Goal: Task Accomplishment & Management: Use online tool/utility

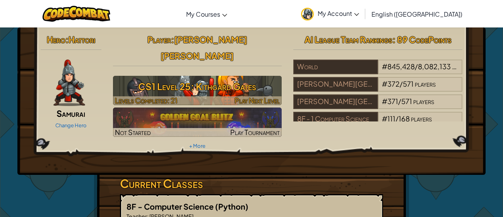
click at [258, 78] on h3 "CS1 Level 25: Kithgard Gates" at bounding box center [197, 86] width 169 height 17
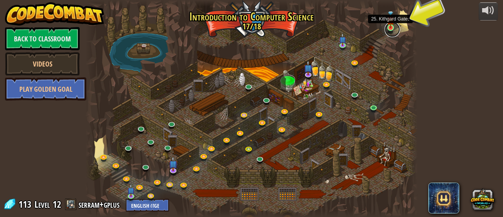
click at [391, 29] on link at bounding box center [391, 29] width 15 height 15
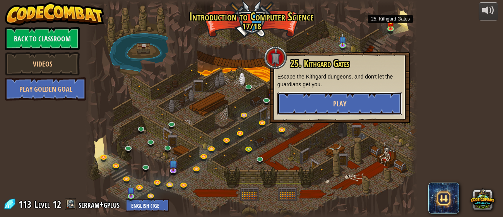
click at [325, 104] on button "Play" at bounding box center [339, 103] width 125 height 23
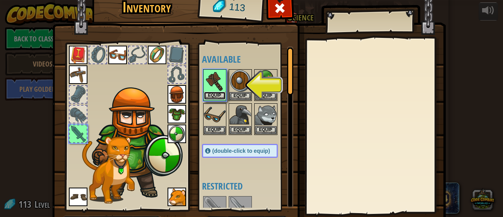
click at [219, 92] on button "Equip" at bounding box center [215, 96] width 22 height 8
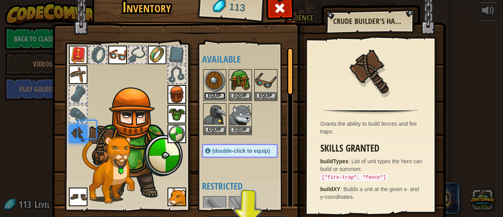
click at [219, 92] on button "Equip" at bounding box center [215, 96] width 22 height 8
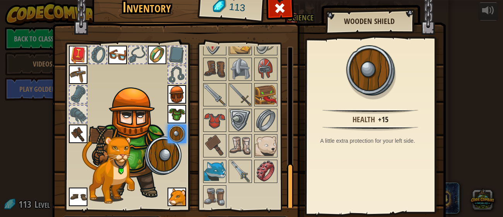
click at [236, 175] on img at bounding box center [240, 172] width 22 height 22
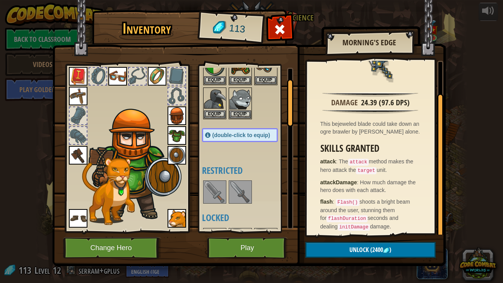
scroll to position [40, 0]
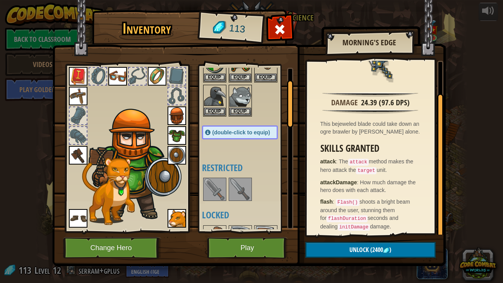
click at [223, 186] on img at bounding box center [215, 189] width 22 height 22
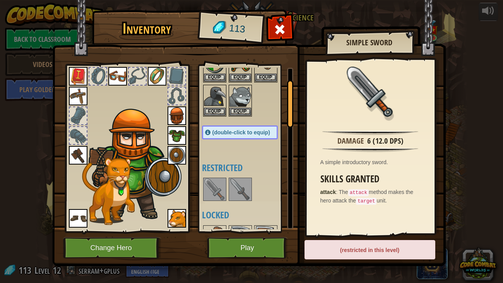
click at [235, 190] on img at bounding box center [240, 189] width 22 height 22
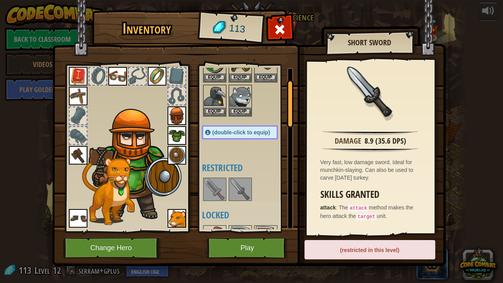
click at [241, 189] on img at bounding box center [240, 189] width 22 height 22
click at [210, 186] on img at bounding box center [215, 189] width 22 height 22
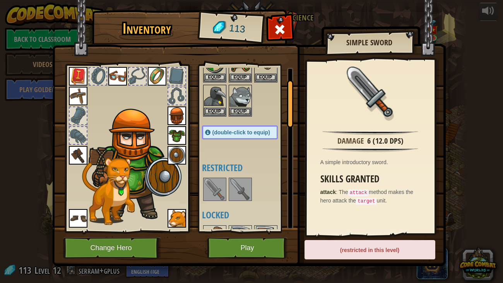
click at [242, 186] on img at bounding box center [240, 189] width 22 height 22
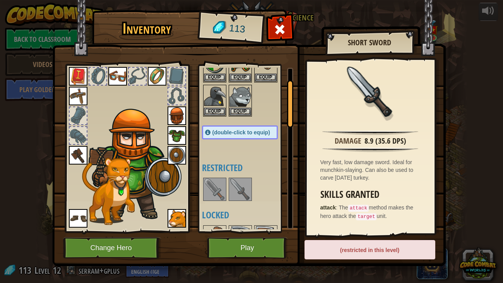
click at [74, 149] on img at bounding box center [78, 155] width 19 height 19
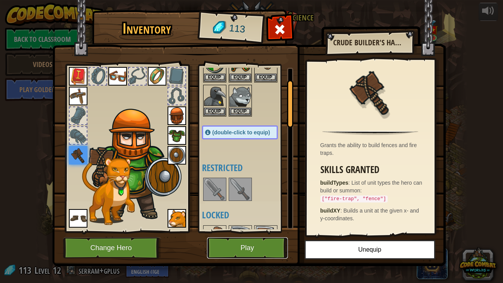
click at [235, 217] on button "Play" at bounding box center [247, 247] width 81 height 21
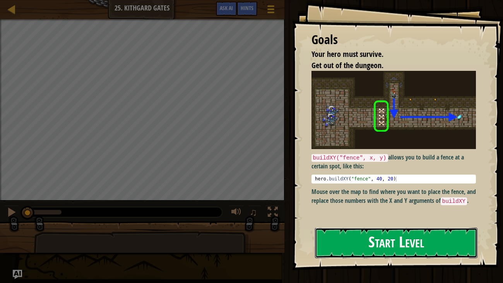
click at [328, 217] on button "Start Level" at bounding box center [396, 242] width 163 height 31
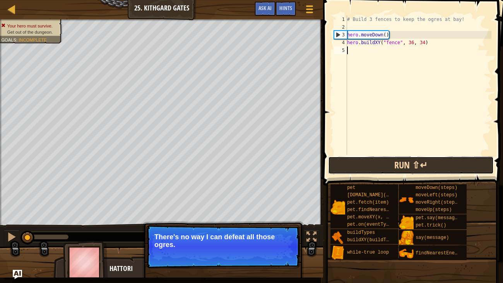
click at [357, 167] on button "Run ⇧↵" at bounding box center [411, 165] width 166 height 18
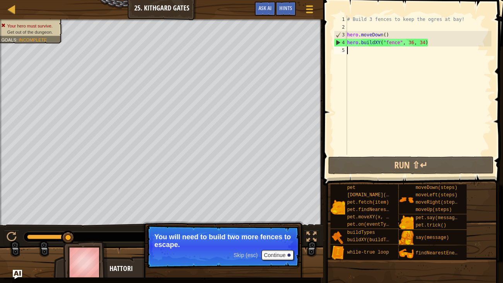
click at [360, 50] on div "# Build 3 fences to keep the ogres at bay! hero . moveDown ( ) hero . buildXY (…" at bounding box center [418, 92] width 146 height 155
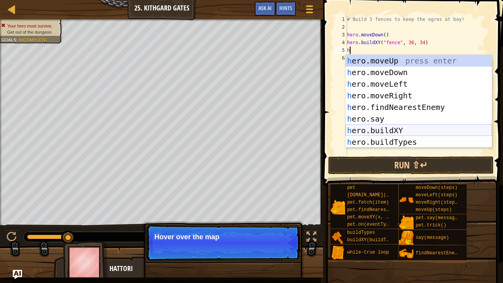
click at [373, 131] on div "h ero.moveUp press enter h ero.moveDown press enter h ero.moveLeft press enter …" at bounding box center [418, 113] width 146 height 116
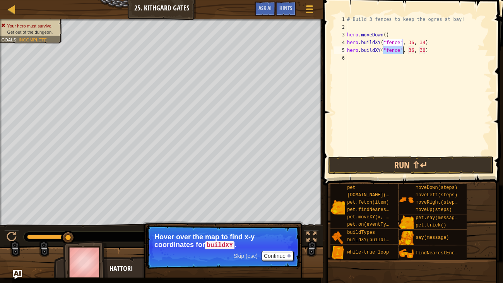
click at [241, 217] on div "Skip (esc) Continue" at bounding box center [264, 256] width 60 height 10
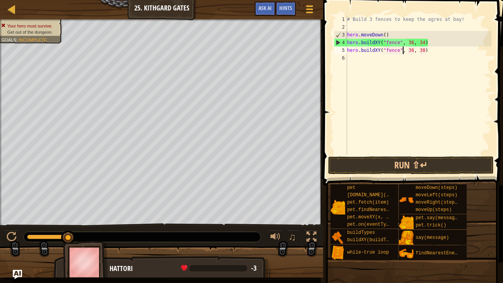
click at [423, 50] on div "# Build 3 fences to keep the ogres at bay! hero . moveDown ( ) hero . buildXY (…" at bounding box center [418, 92] width 146 height 155
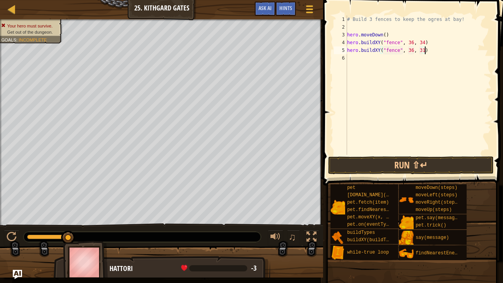
scroll to position [3, 6]
type textarea "hero.buildXY("fence", 36, 31)"
click at [401, 162] on button "Run ⇧↵" at bounding box center [411, 165] width 166 height 18
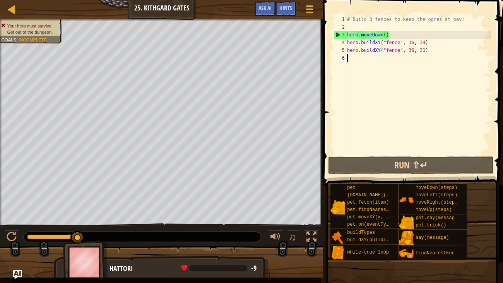
click at [379, 63] on div "# Build 3 fences to keep the ogres at bay! hero . moveDown ( ) hero . buildXY (…" at bounding box center [418, 92] width 146 height 155
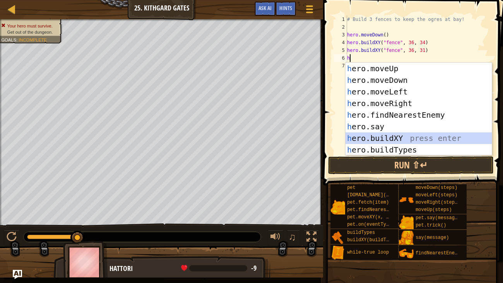
click at [384, 138] on div "h ero.moveUp press enter h ero.moveDown press enter h ero.moveLeft press enter …" at bounding box center [418, 121] width 146 height 116
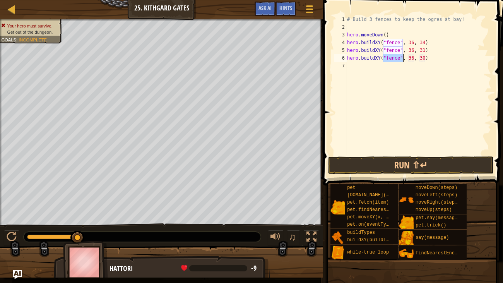
click at [413, 58] on div "# Build 3 fences to keep the ogres at bay! hero . moveDown ( ) hero . buildXY (…" at bounding box center [418, 92] width 146 height 155
click at [422, 59] on div "# Build 3 fences to keep the ogres at bay! hero . moveDown ( ) hero . buildXY (…" at bounding box center [418, 92] width 146 height 155
type textarea "hero.buildXY("fence", 36, 27)"
click at [357, 163] on button "Run ⇧↵" at bounding box center [411, 165] width 166 height 18
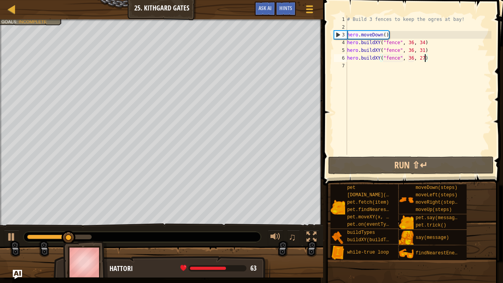
click at [349, 66] on div "# Build 3 fences to keep the ogres at bay! hero . moveDown ( ) hero . buildXY (…" at bounding box center [418, 92] width 146 height 155
type textarea "h"
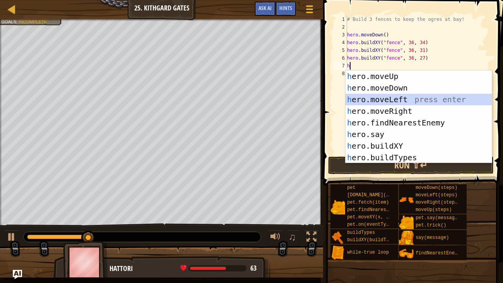
click at [406, 99] on div "h ero.moveUp press enter h ero.moveDown press enter h ero.moveLeft press enter …" at bounding box center [418, 128] width 146 height 116
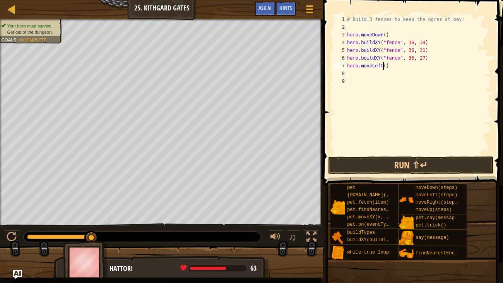
click at [384, 65] on div "# Build 3 fences to keep the ogres at bay! hero . moveDown ( ) hero . buildXY (…" at bounding box center [418, 92] width 146 height 155
click at [385, 65] on div "# Build 3 fences to keep the ogres at bay! hero . moveDown ( ) hero . buildXY (…" at bounding box center [418, 92] width 146 height 155
click at [361, 171] on button "Run ⇧↵" at bounding box center [411, 165] width 166 height 18
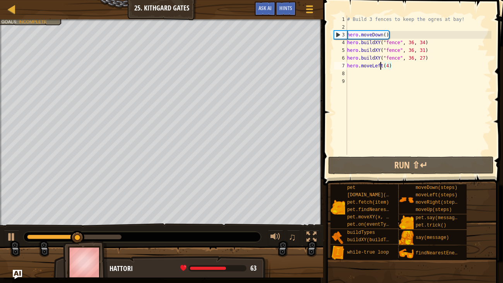
click at [380, 65] on div "# Build 3 fences to keep the ogres at bay! hero . moveDown ( ) hero . buildXY (…" at bounding box center [418, 92] width 146 height 155
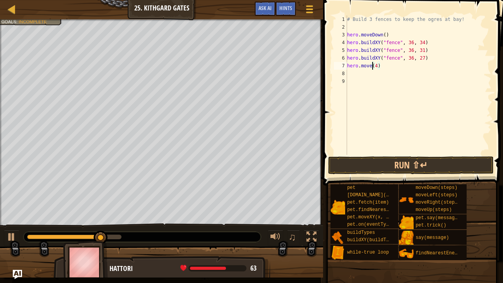
scroll to position [3, 2]
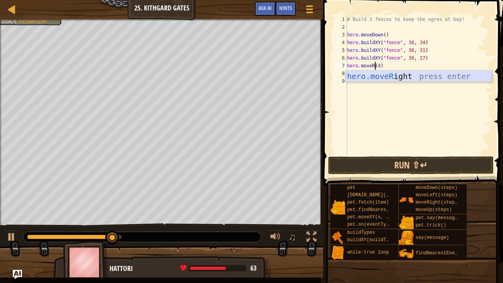
click at [414, 72] on div "hero.moveR ight press enter" at bounding box center [418, 87] width 146 height 35
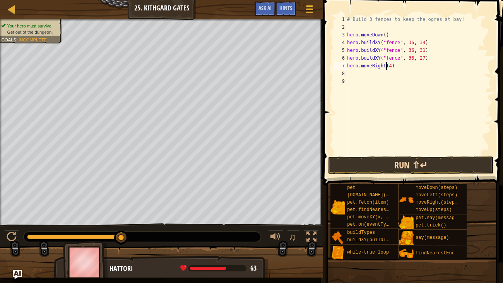
type textarea "hero.moveRight(4)"
click at [375, 163] on button "Run ⇧↵" at bounding box center [411, 165] width 166 height 18
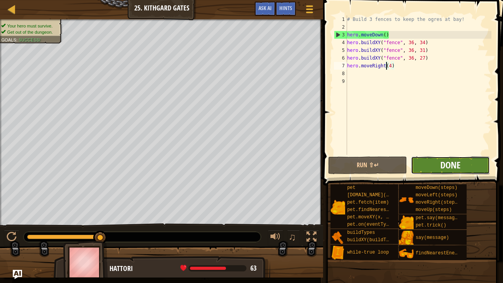
click at [444, 161] on span "Done" at bounding box center [450, 165] width 20 height 12
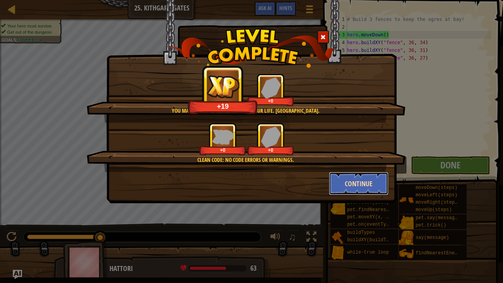
click at [347, 182] on button "Continue" at bounding box center [359, 183] width 60 height 23
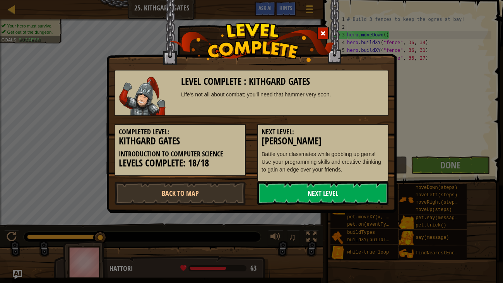
click at [346, 182] on link "Next Level" at bounding box center [322, 192] width 131 height 23
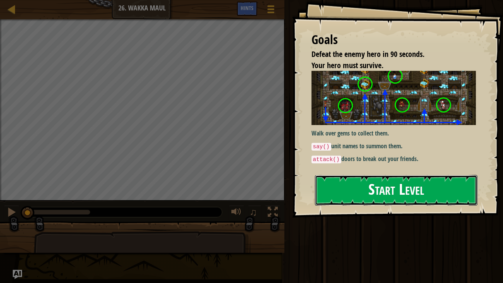
click at [401, 188] on button "Start Level" at bounding box center [396, 190] width 163 height 31
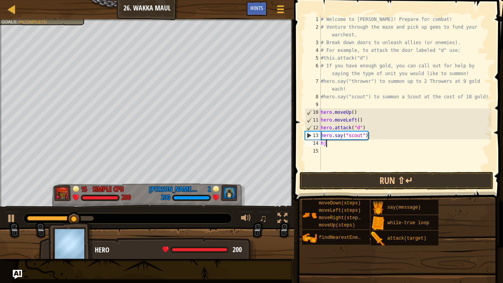
scroll to position [3, 0]
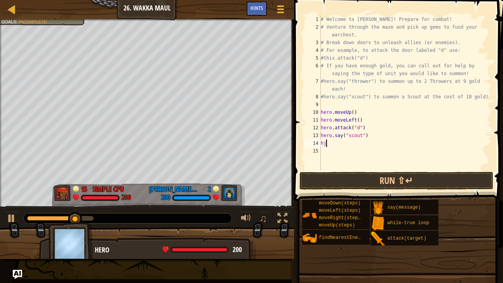
type textarea "h"
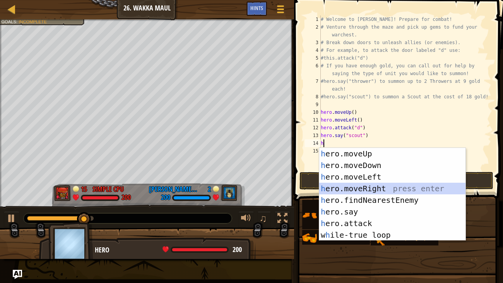
click at [350, 189] on div "h ero.moveUp press enter h ero.moveDown press enter h ero.moveLeft press enter …" at bounding box center [392, 206] width 146 height 116
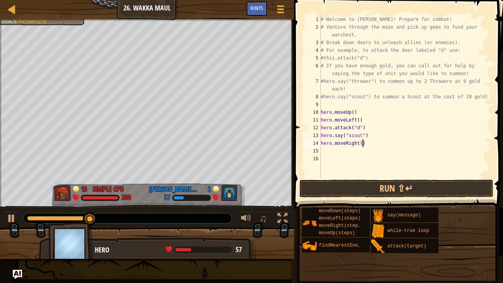
click at [361, 143] on div "# Welcome to Wakka Maul! Prepare for combat! # Venture through the maze and pic…" at bounding box center [405, 104] width 172 height 178
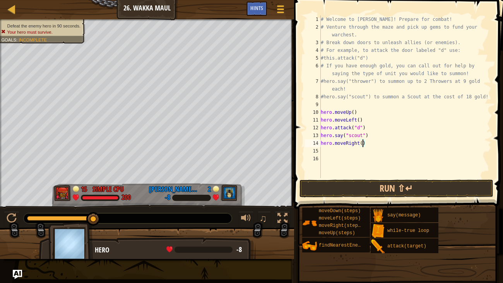
scroll to position [3, 3]
click at [371, 191] on button "Run ⇧↵" at bounding box center [396, 188] width 194 height 18
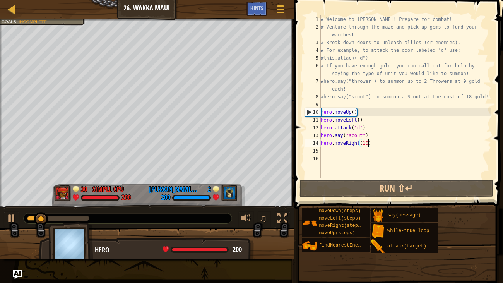
click at [356, 143] on div "# Welcome to Wakka Maul! Prepare for combat! # Venture through the maze and pic…" at bounding box center [405, 104] width 172 height 178
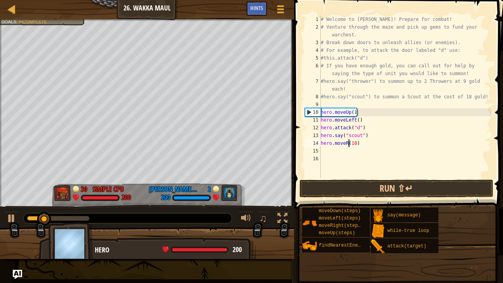
scroll to position [3, 2]
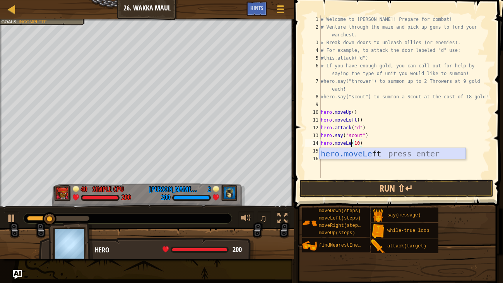
click at [369, 150] on div "hero.moveLe ft press enter" at bounding box center [392, 165] width 146 height 35
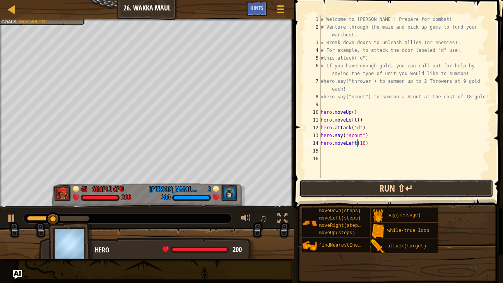
click at [367, 190] on button "Run ⇧↵" at bounding box center [396, 188] width 194 height 18
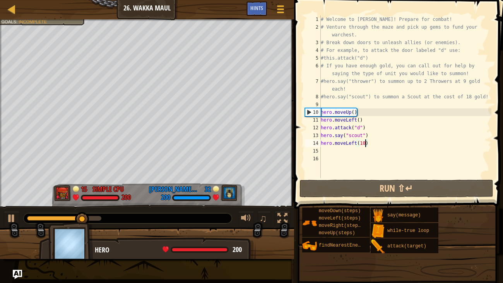
click at [366, 145] on div "# Welcome to Wakka Maul! Prepare for combat! # Venture through the maze and pic…" at bounding box center [405, 104] width 172 height 178
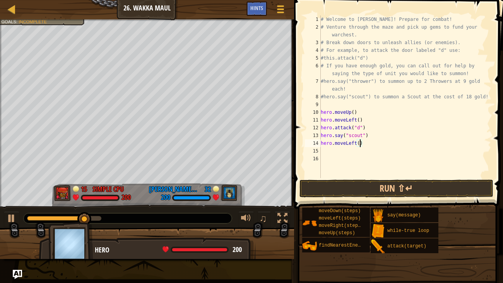
type textarea "hero.moveLeft(7)"
click at [353, 151] on div "# Welcome to Wakka Maul! Prepare for combat! # Venture through the maze and pic…" at bounding box center [405, 104] width 172 height 178
type textarea "m"
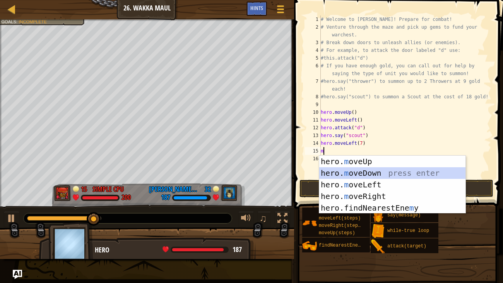
click at [349, 173] on div "hero. m oveUp press enter hero. m oveDown press enter hero. m oveLeft press ent…" at bounding box center [392, 195] width 146 height 81
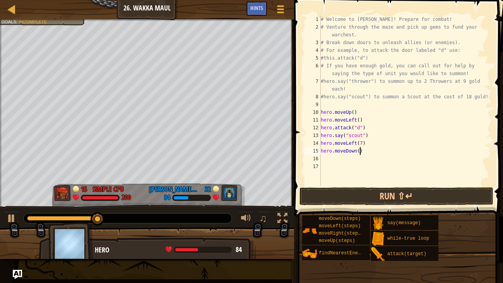
click at [360, 150] on div "# Welcome to Wakka Maul! Prepare for combat! # Venture through the maze and pic…" at bounding box center [405, 108] width 172 height 186
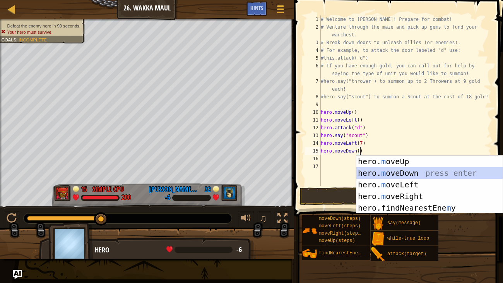
scroll to position [3, 3]
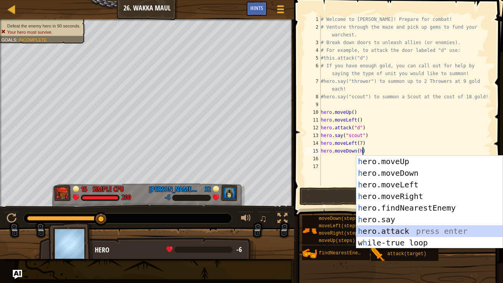
click at [386, 217] on div "h ero.moveUp press enter h ero.moveDown press enter h ero.moveLeft press enter …" at bounding box center [429, 213] width 146 height 116
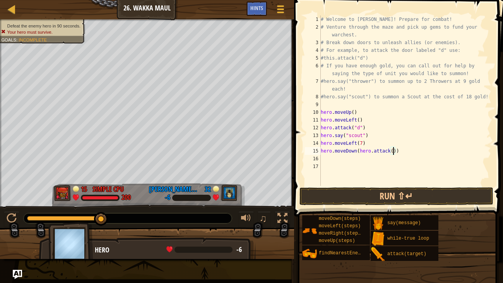
click at [355, 149] on div "# Welcome to Wakka Maul! Prepare for combat! # Venture through the maze and pic…" at bounding box center [405, 108] width 172 height 186
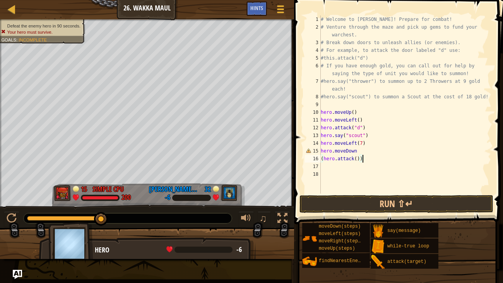
click at [365, 157] on div "# Welcome to Wakka Maul! Prepare for combat! # Venture through the maze and pic…" at bounding box center [405, 111] width 172 height 193
click at [361, 150] on div "# Welcome to Wakka Maul! Prepare for combat! # Venture through the maze and pic…" at bounding box center [405, 111] width 172 height 193
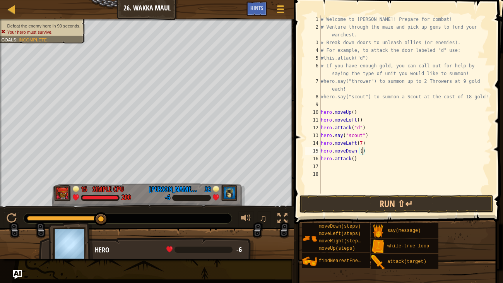
click at [359, 155] on div "# Welcome to Wakka Maul! Prepare for combat! # Venture through the maze and pic…" at bounding box center [405, 111] width 172 height 193
click at [359, 150] on div "# Welcome to Wakka Maul! Prepare for combat! # Venture through the maze and pic…" at bounding box center [405, 111] width 172 height 193
click at [355, 157] on div "# Welcome to Wakka Maul! Prepare for combat! # Venture through the maze and pic…" at bounding box center [405, 111] width 172 height 193
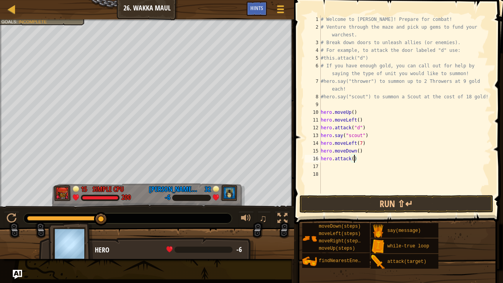
type textarea "hero.attack(a)"
click at [329, 166] on div "# Welcome to Wakka Maul! Prepare for combat! # Venture through the maze and pic…" at bounding box center [405, 111] width 172 height 193
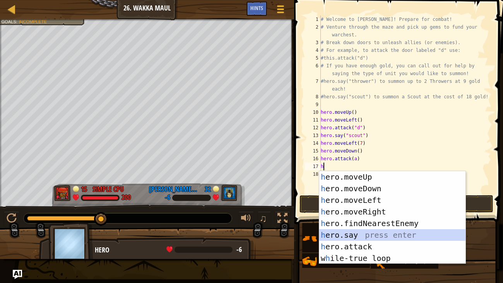
click at [346, 217] on div "h ero.moveUp press enter h ero.moveDown press enter h ero.moveLeft press enter …" at bounding box center [392, 229] width 146 height 116
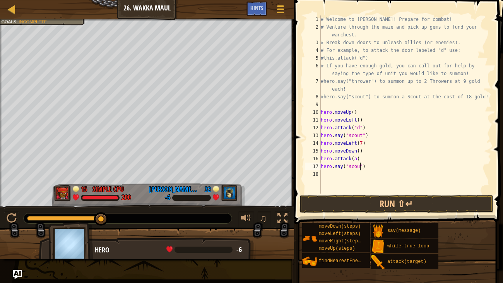
scroll to position [3, 3]
click at [359, 204] on button "Run ⇧↵" at bounding box center [396, 204] width 194 height 18
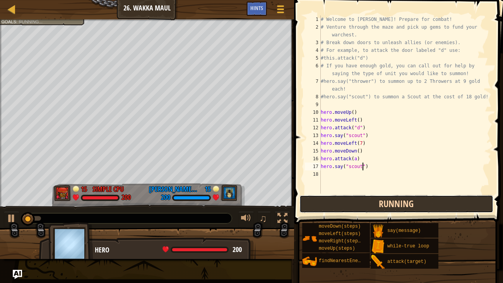
click at [368, 203] on button "Running" at bounding box center [396, 204] width 194 height 18
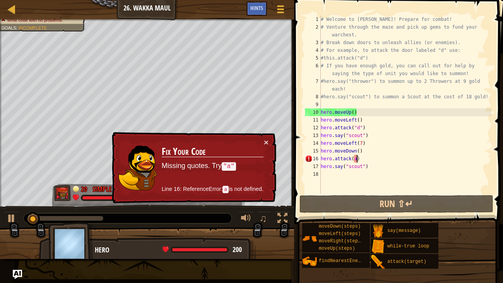
click at [356, 157] on div "# Welcome to Wakka Maul! Prepare for combat! # Venture through the maze and pic…" at bounding box center [405, 111] width 172 height 193
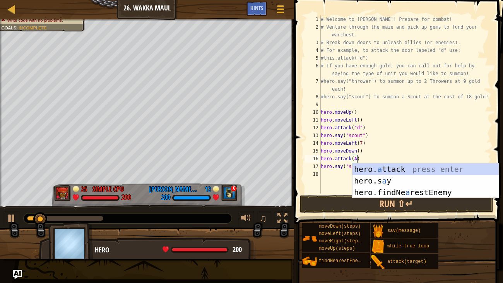
scroll to position [3, 3]
type textarea "hero.attack(A)"
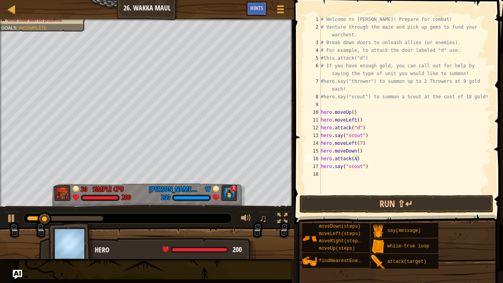
click at [286, 208] on div "♫" at bounding box center [147, 216] width 294 height 23
click at [363, 159] on div "# Welcome to Wakka Maul! Prepare for combat! # Venture through the maze and pic…" at bounding box center [405, 111] width 172 height 193
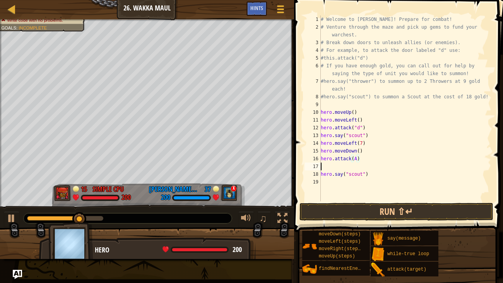
scroll to position [3, 0]
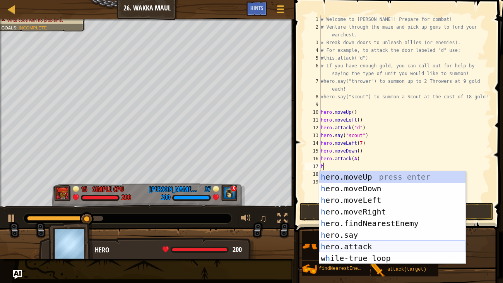
click at [370, 217] on div "h ero.moveUp press enter h ero.moveDown press enter h ero.moveLeft press enter …" at bounding box center [392, 229] width 146 height 116
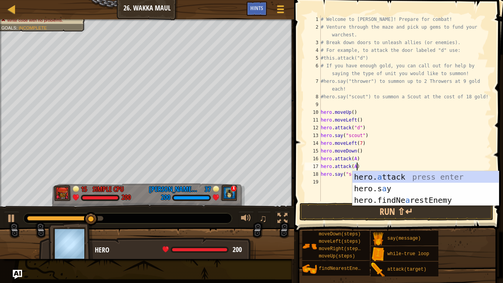
scroll to position [3, 3]
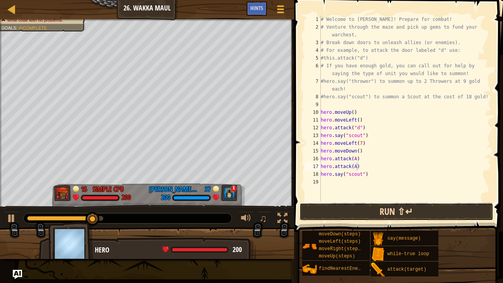
click at [338, 208] on button "Run ⇧↵" at bounding box center [396, 212] width 194 height 18
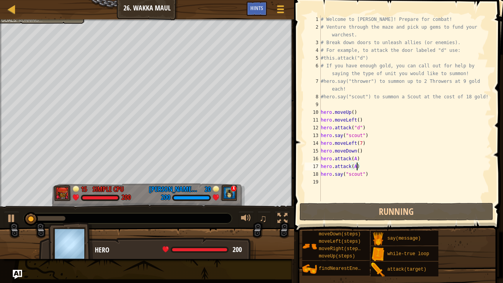
click at [364, 164] on div "# Welcome to Wakka Maul! Prepare for combat! # Venture through the maze and pic…" at bounding box center [405, 115] width 172 height 201
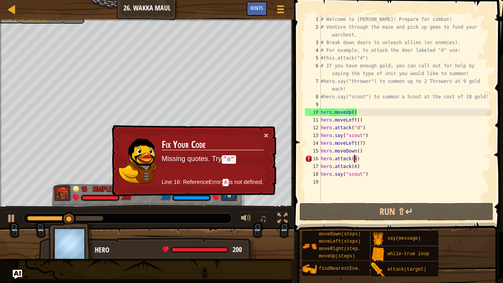
click at [354, 156] on div "# Welcome to Wakka Maul! Prepare for combat! # Venture through the maze and pic…" at bounding box center [405, 115] width 172 height 201
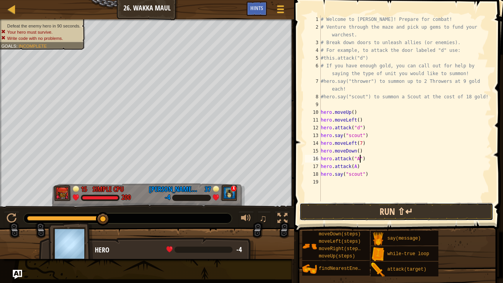
click at [342, 212] on button "Run ⇧↵" at bounding box center [396, 212] width 194 height 18
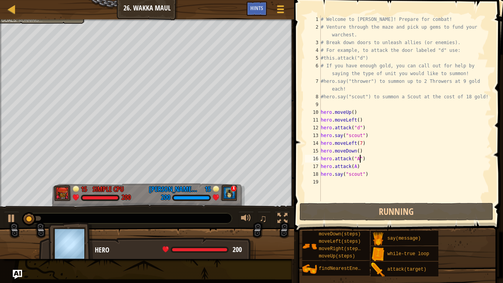
click at [354, 165] on div "# Welcome to Wakka Maul! Prepare for combat! # Venture through the maze and pic…" at bounding box center [405, 115] width 172 height 201
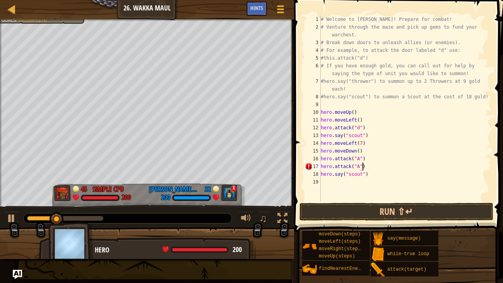
scroll to position [3, 3]
click at [350, 207] on button "Run ⇧↵" at bounding box center [396, 212] width 194 height 18
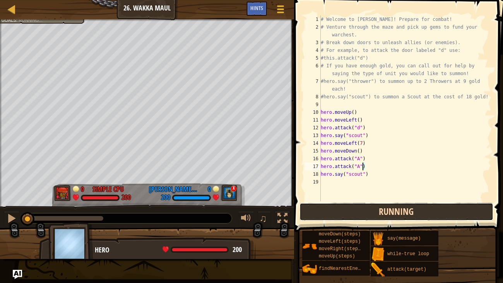
click at [350, 208] on button "Running" at bounding box center [396, 212] width 194 height 18
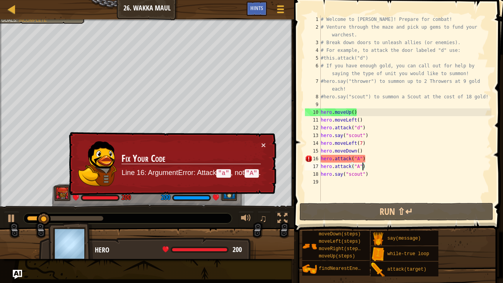
click at [357, 159] on div "# Welcome to Wakka Maul! Prepare for combat! # Venture through the maze and pic…" at bounding box center [405, 115] width 172 height 201
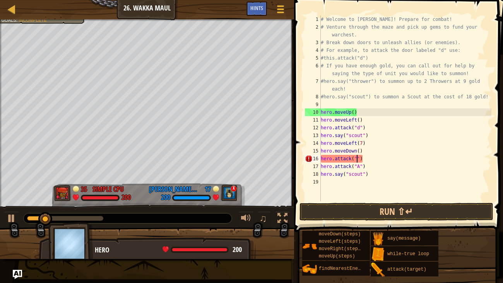
scroll to position [3, 3]
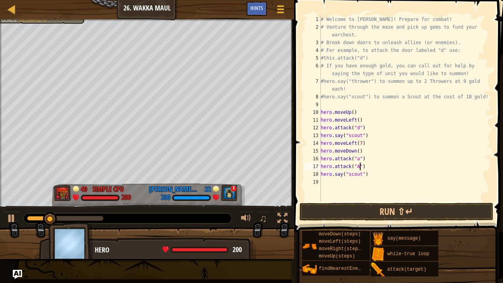
click at [360, 167] on div "# Welcome to Wakka Maul! Prepare for combat! # Venture through the maze and pic…" at bounding box center [405, 115] width 172 height 201
click at [340, 165] on div "# Welcome to Wakka Maul! Prepare for combat! # Venture through the maze and pic…" at bounding box center [405, 115] width 172 height 201
type textarea "hero.attack("a")"
click at [340, 165] on div "# Welcome to Wakka Maul! Prepare for combat! # Venture through the maze and pic…" at bounding box center [405, 108] width 172 height 186
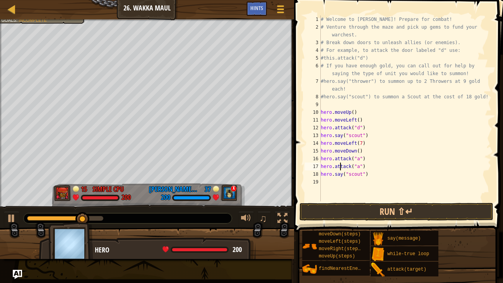
click at [340, 165] on div "# Welcome to Wakka Maul! Prepare for combat! # Venture through the maze and pic…" at bounding box center [405, 115] width 172 height 201
drag, startPoint x: 322, startPoint y: 164, endPoint x: 367, endPoint y: 166, distance: 45.3
click at [367, 166] on div "# Welcome to Wakka Maul! Prepare for combat! # Venture through the maze and pic…" at bounding box center [405, 115] width 172 height 201
click at [369, 165] on div "# Welcome to Wakka Maul! Prepare for combat! # Venture through the maze and pic…" at bounding box center [405, 108] width 172 height 186
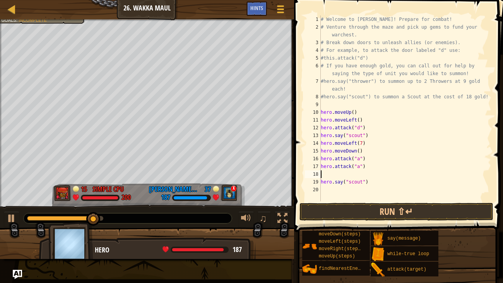
paste textarea "hero.attack("a")"
type textarea "hero.attack("a")"
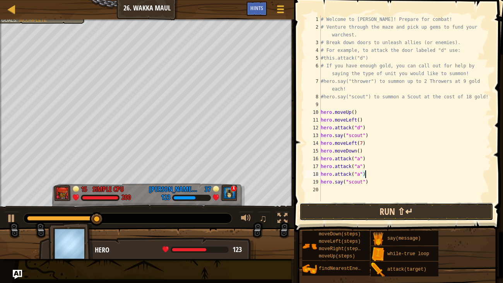
click at [360, 205] on button "Run ⇧↵" at bounding box center [396, 212] width 194 height 18
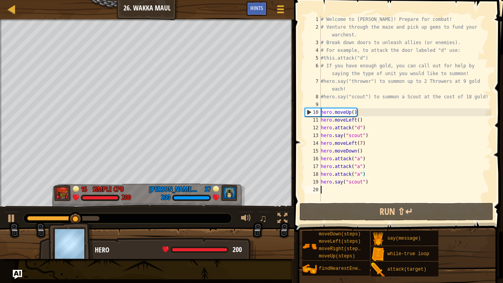
click at [337, 190] on div "# Welcome to Wakka Maul! Prepare for combat! # Venture through the maze and pic…" at bounding box center [405, 115] width 172 height 201
type textarea "h"
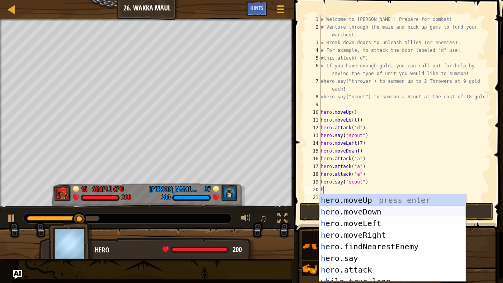
click at [353, 210] on div "h ero.moveUp press enter h ero.moveDown press enter h ero.moveLeft press enter …" at bounding box center [392, 249] width 146 height 111
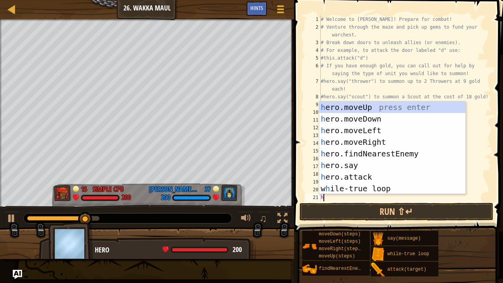
type textarea "he"
click at [377, 137] on div "he ro.moveUp press enter he ro.moveDown press enter he ro.moveLeft press enter …" at bounding box center [392, 159] width 146 height 116
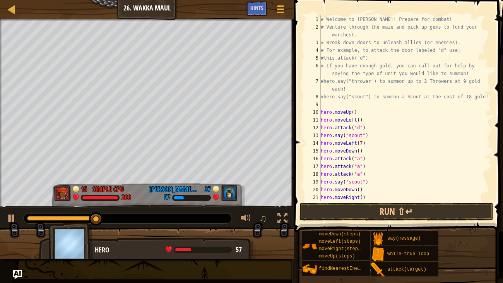
click at [363, 196] on div "# Welcome to Wakka Maul! Prepare for combat! # Venture through the maze and pic…" at bounding box center [405, 115] width 172 height 201
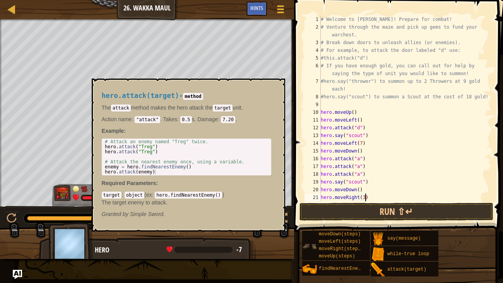
scroll to position [3, 3]
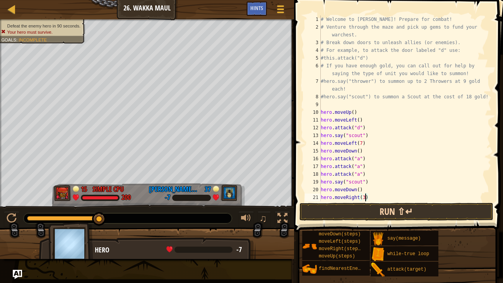
type textarea "hero.moveRight(3)"
click at [365, 214] on button "Run ⇧↵" at bounding box center [396, 212] width 194 height 18
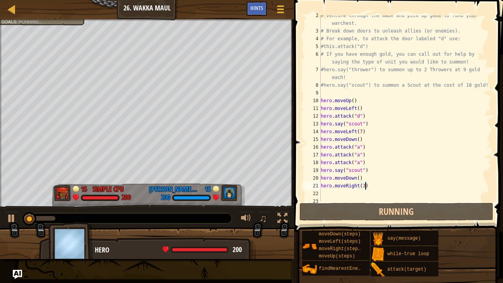
scroll to position [15, 0]
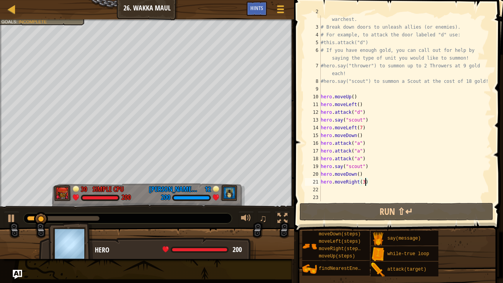
click at [324, 187] on div "# Venture through the maze and pick up gems to fund your warchest. # Break down…" at bounding box center [405, 112] width 172 height 209
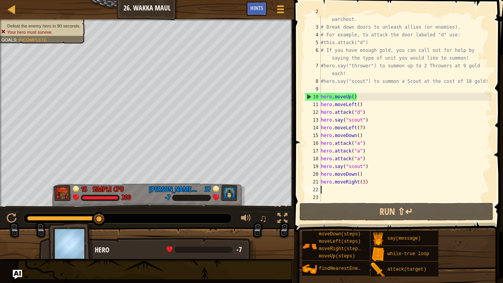
click at [359, 174] on div "# Venture through the maze and pick up gems to fund your warchest. # Break down…" at bounding box center [405, 112] width 172 height 209
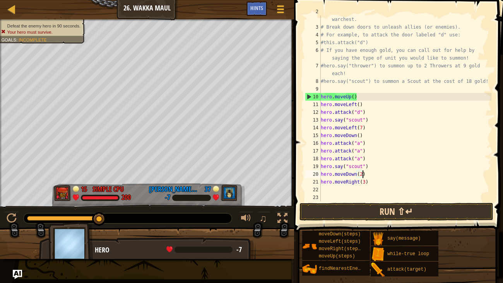
scroll to position [3, 3]
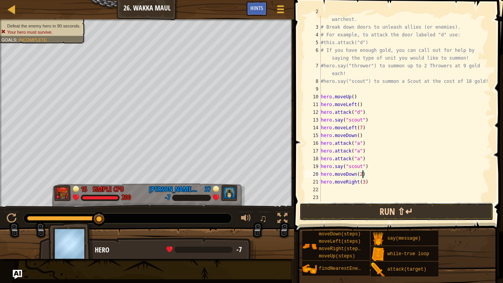
click at [390, 205] on button "Run ⇧↵" at bounding box center [396, 212] width 194 height 18
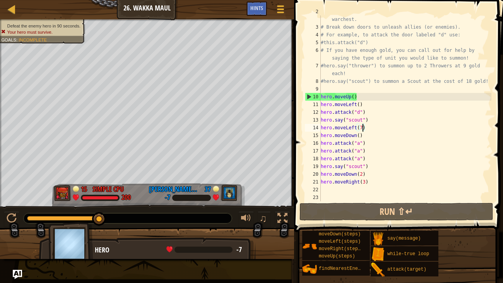
click at [363, 125] on div "# Venture through the maze and pick up gems to fund your warchest. # Break down…" at bounding box center [405, 112] width 172 height 209
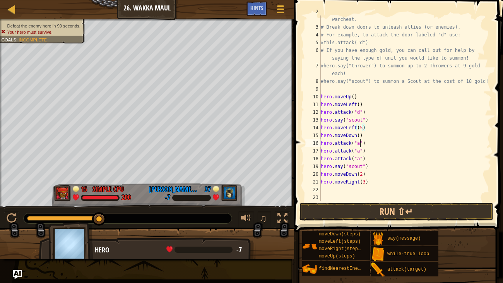
click at [359, 142] on div "# Venture through the maze and pick up gems to fund your warchest. # Break down…" at bounding box center [405, 112] width 172 height 209
click at [366, 174] on div "# Venture through the maze and pick up gems to fund your warchest. # Break down…" at bounding box center [405, 112] width 172 height 209
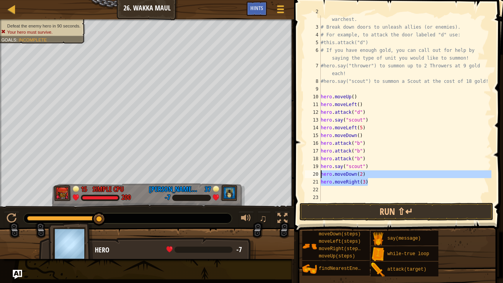
drag, startPoint x: 367, startPoint y: 183, endPoint x: 320, endPoint y: 174, distance: 47.1
click at [320, 174] on div "hero.moveDown(2) 2 3 4 5 6 7 8 9 10 11 12 13 14 15 16 17 18 19 20 21 22 23 # Ve…" at bounding box center [397, 108] width 188 height 186
type textarea "hero.moveDown(2) hero.moveRight(3)"
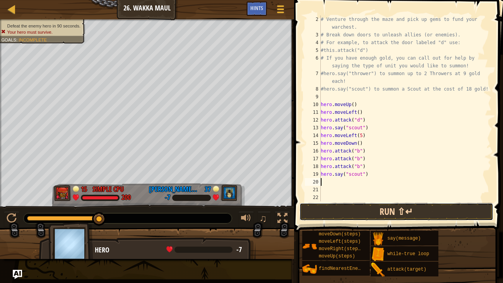
click at [337, 210] on button "Run ⇧↵" at bounding box center [396, 212] width 194 height 18
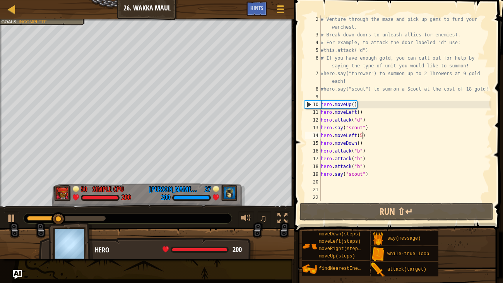
click at [362, 135] on div "# Venture through the maze and pick up gems to fund your warchest. # Break down…" at bounding box center [405, 119] width 172 height 209
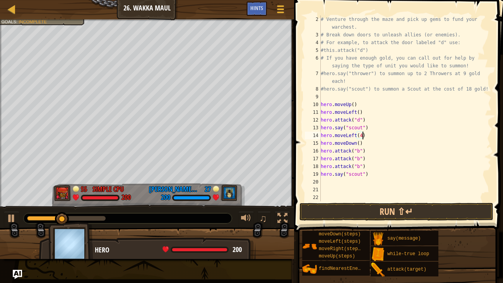
scroll to position [3, 3]
click at [380, 205] on button "Run ⇧↵" at bounding box center [396, 212] width 194 height 18
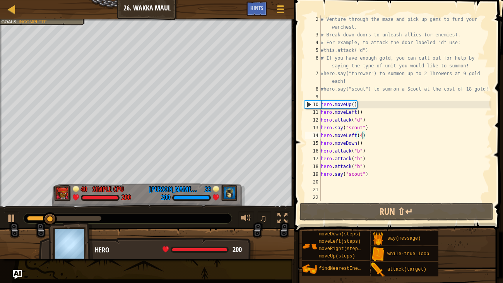
click at [371, 177] on div "# Venture through the maze and pick up gems to fund your warchest. # Break down…" at bounding box center [405, 119] width 172 height 209
type textarea "hero.say("scout")"
click at [340, 181] on div "# Venture through the maze and pick up gems to fund your warchest. # Break down…" at bounding box center [405, 119] width 172 height 209
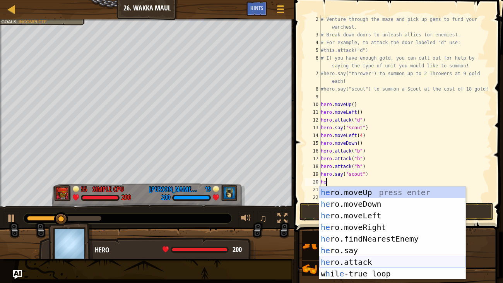
click at [354, 217] on div "he ro.moveUp press enter he ro.moveDown press enter he ro.moveLeft press enter …" at bounding box center [392, 244] width 146 height 116
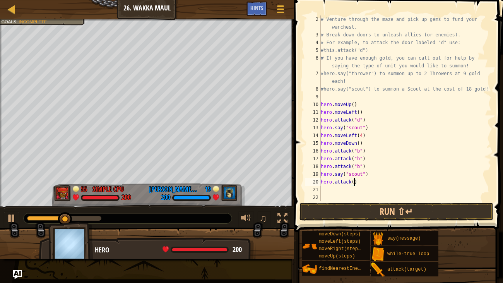
scroll to position [3, 3]
type textarea "hero.attack("c")"
drag, startPoint x: 381, startPoint y: 184, endPoint x: 319, endPoint y: 181, distance: 61.6
click at [319, 181] on div "hero.attack("c") 2 3 4 5 6 7 8 9 10 11 12 13 14 15 16 17 18 19 20 21 22 # Ventu…" at bounding box center [397, 108] width 188 height 186
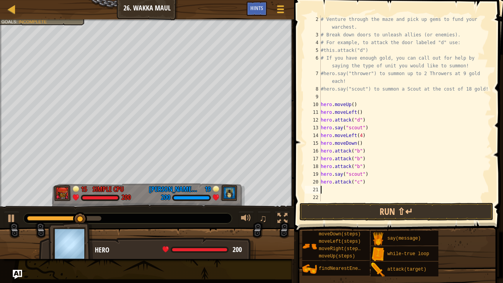
click at [341, 188] on div "# Venture through the maze and pick up gems to fund your warchest. # Break down…" at bounding box center [405, 119] width 172 height 209
paste textarea "hero.attack("c")"
type textarea "hero.attack("c")"
click at [331, 197] on div "# Venture through the maze and pick up gems to fund your warchest. # Break down…" at bounding box center [405, 119] width 172 height 209
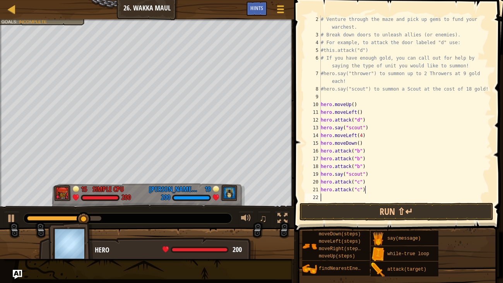
paste textarea "hero.attack("c")"
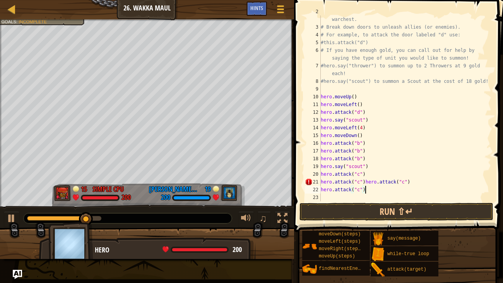
scroll to position [15, 0]
click at [364, 181] on div "# Venture through the maze and pick up gems to fund your warchest. # Break down…" at bounding box center [405, 112] width 172 height 209
type textarea "hero.attack("c")"
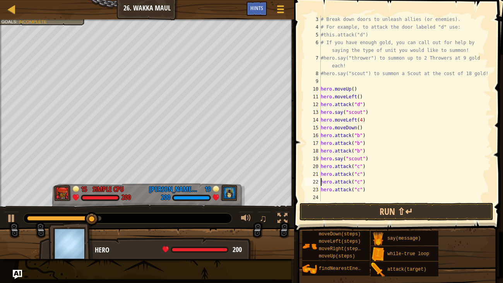
scroll to position [23, 0]
click at [322, 197] on div "# Break down doors to unleash allies (or enemies). # For example, to attack the…" at bounding box center [405, 115] width 172 height 201
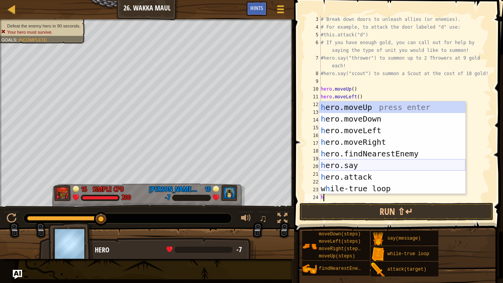
click at [356, 163] on div "h ero.moveUp press enter h ero.moveDown press enter h ero.moveLeft press enter …" at bounding box center [392, 159] width 146 height 116
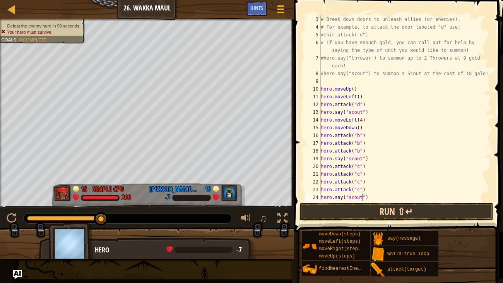
scroll to position [3, 3]
type textarea "hero.say("scout")"
click at [364, 208] on button "Run ⇧↵" at bounding box center [396, 212] width 194 height 18
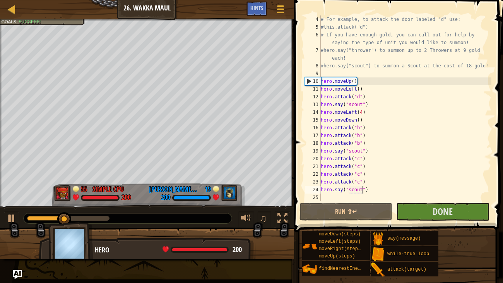
scroll to position [31, 0]
click at [324, 195] on div "# For example, to attack the door labeled "d" use: #this.attack("d") # If you h…" at bounding box center [405, 115] width 172 height 201
type textarea "h"
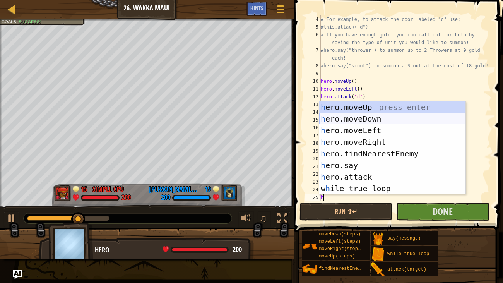
click at [376, 120] on div "h ero.moveUp press enter h ero.moveDown press enter h ero.moveLeft press enter …" at bounding box center [392, 159] width 146 height 116
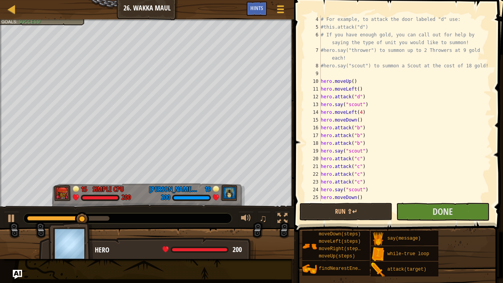
click at [360, 200] on div "# For example, to attack the door labeled "d" use: #this.attack("d") # If you h…" at bounding box center [405, 115] width 172 height 201
type textarea "hero.moveDown(10)"
click at [345, 215] on button "Run ⇧↵" at bounding box center [345, 212] width 93 height 18
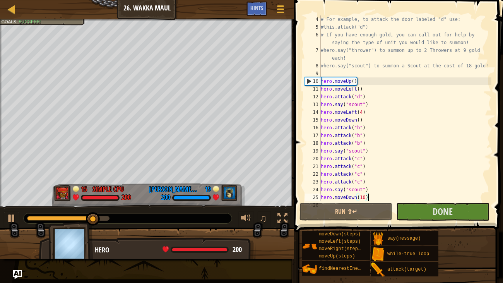
click at [388, 198] on div "# For example, to attack the door labeled "d" use: #this.attack("d") # If you h…" at bounding box center [405, 115] width 172 height 201
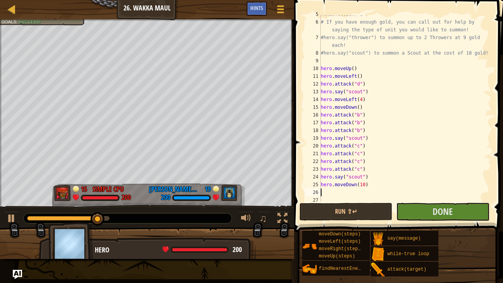
scroll to position [54, 0]
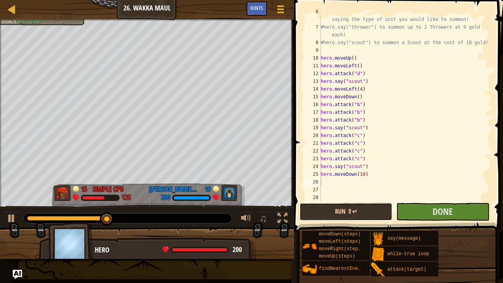
click at [368, 209] on button "Run ⇧↵" at bounding box center [345, 212] width 93 height 18
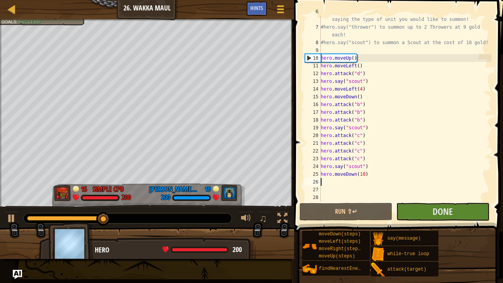
click at [347, 173] on div "# If you have enough gold, you can call out for help by saying the type of unit…" at bounding box center [405, 112] width 172 height 209
type textarea "hero.moveDown(10)"
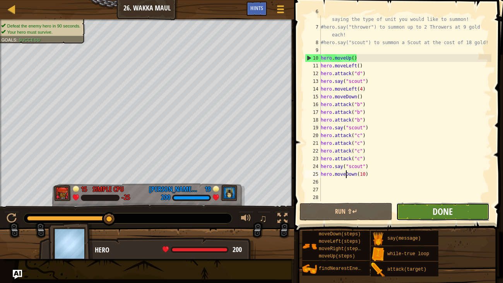
click at [447, 214] on span "Done" at bounding box center [442, 211] width 20 height 12
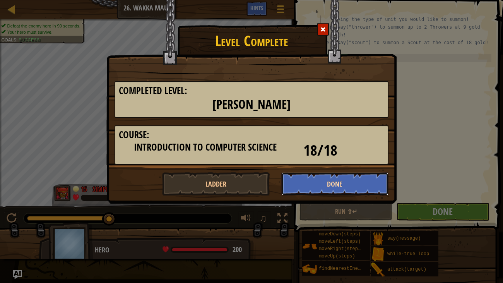
click at [334, 177] on button "Done" at bounding box center [335, 183] width 108 height 23
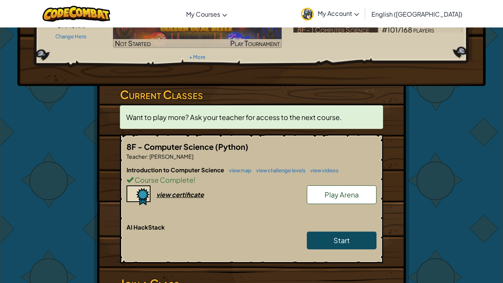
scroll to position [99, 0]
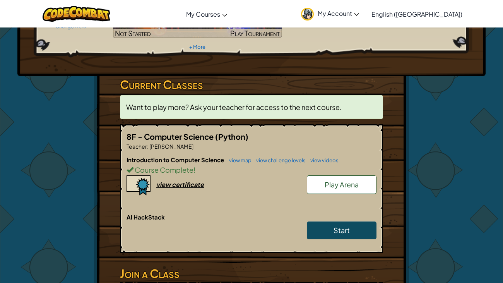
click at [343, 175] on link "Play Arena" at bounding box center [342, 184] width 70 height 19
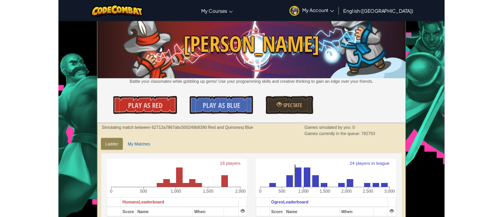
scroll to position [111, 0]
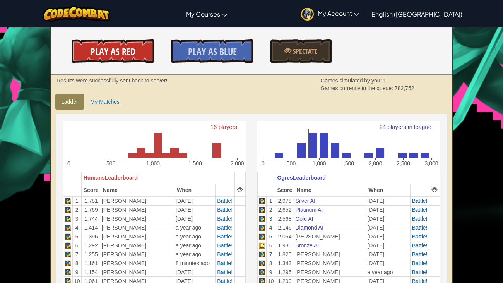
click at [85, 52] on link "Play As Red" at bounding box center [113, 50] width 83 height 23
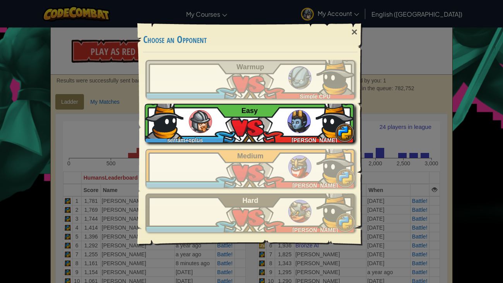
click at [243, 121] on div "serram+gplus Olivia Davis Easy" at bounding box center [250, 123] width 210 height 39
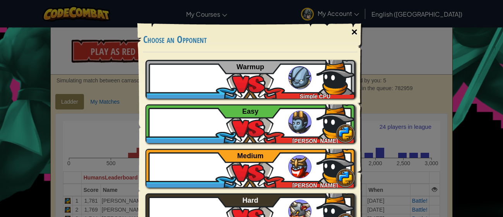
click at [357, 31] on div "×" at bounding box center [354, 32] width 18 height 22
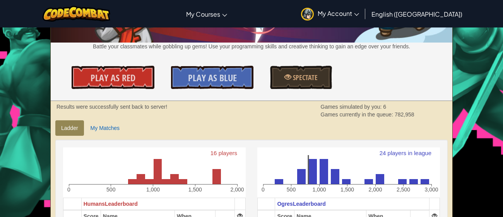
scroll to position [0, 0]
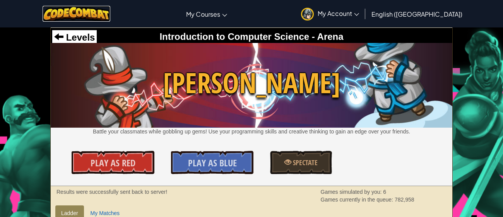
click at [75, 16] on img at bounding box center [77, 14] width 68 height 16
